Goal: Information Seeking & Learning: Learn about a topic

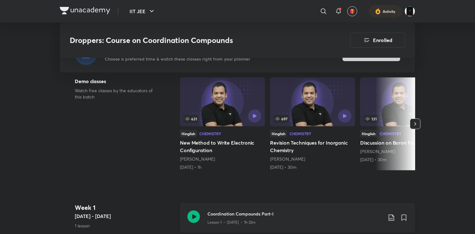
scroll to position [182, 0]
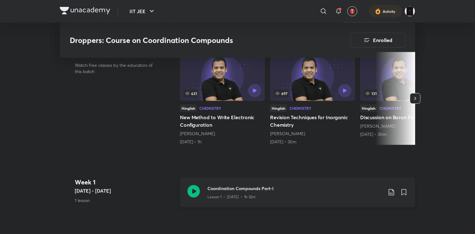
click at [196, 196] on icon at bounding box center [193, 191] width 13 height 13
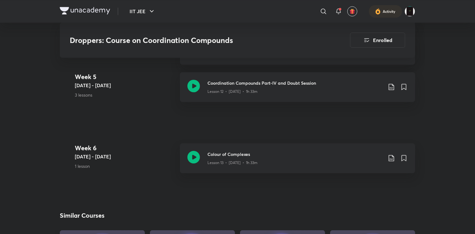
scroll to position [910, 0]
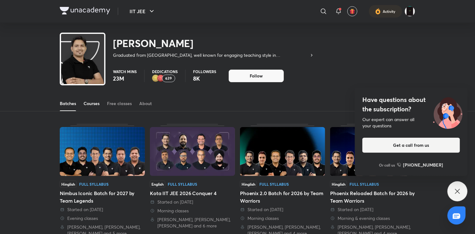
click at [91, 108] on link "Courses" at bounding box center [92, 103] width 16 height 15
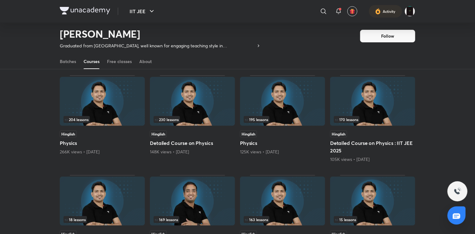
scroll to position [51, 0]
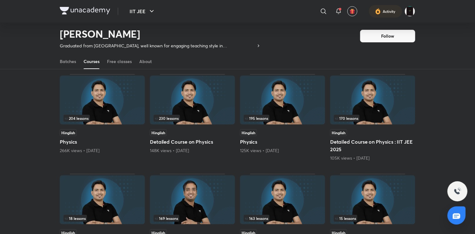
click at [163, 109] on img at bounding box center [192, 99] width 85 height 49
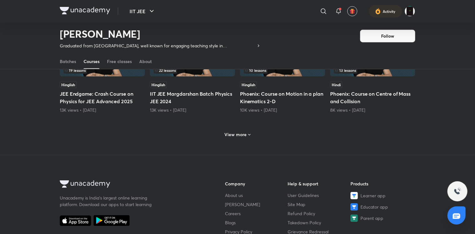
scroll to position [427, 0]
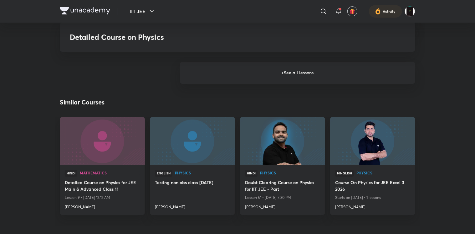
scroll to position [965, 0]
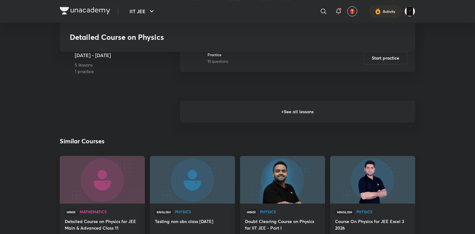
click at [191, 105] on h6 "+ See all lessons" at bounding box center [297, 111] width 235 height 22
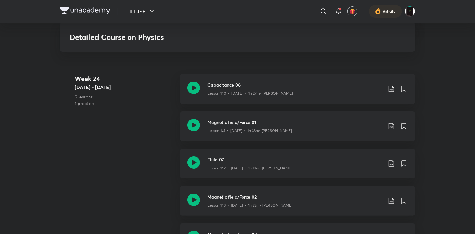
scroll to position [7072, 0]
click at [198, 119] on icon at bounding box center [193, 125] width 13 height 13
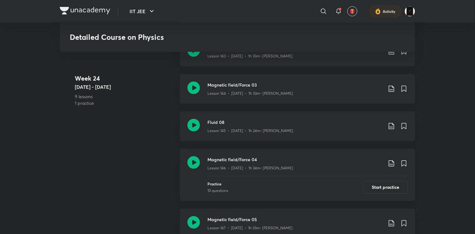
scroll to position [7222, 0]
